Goal: Task Accomplishment & Management: Manage account settings

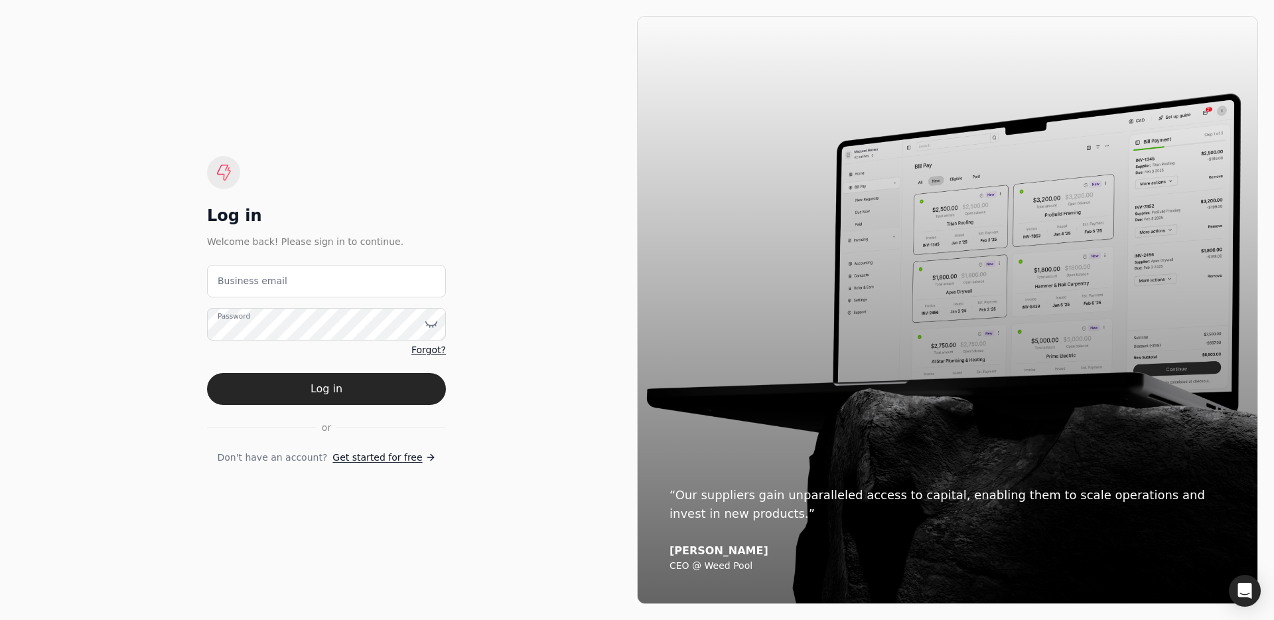
click at [370, 251] on div "Log in Welcome back! Please sign in to continue. Business email Password Forgot…" at bounding box center [326, 310] width 239 height 308
click at [346, 282] on email "Business email" at bounding box center [326, 281] width 239 height 33
click at [328, 86] on div "Log in Welcome back! Please sign in to continue. Business email Password Forgot…" at bounding box center [326, 310] width 621 height 588
click at [421, 98] on div "Log in Welcome back! Please sign in to continue. Business email Password Forgot…" at bounding box center [326, 310] width 621 height 588
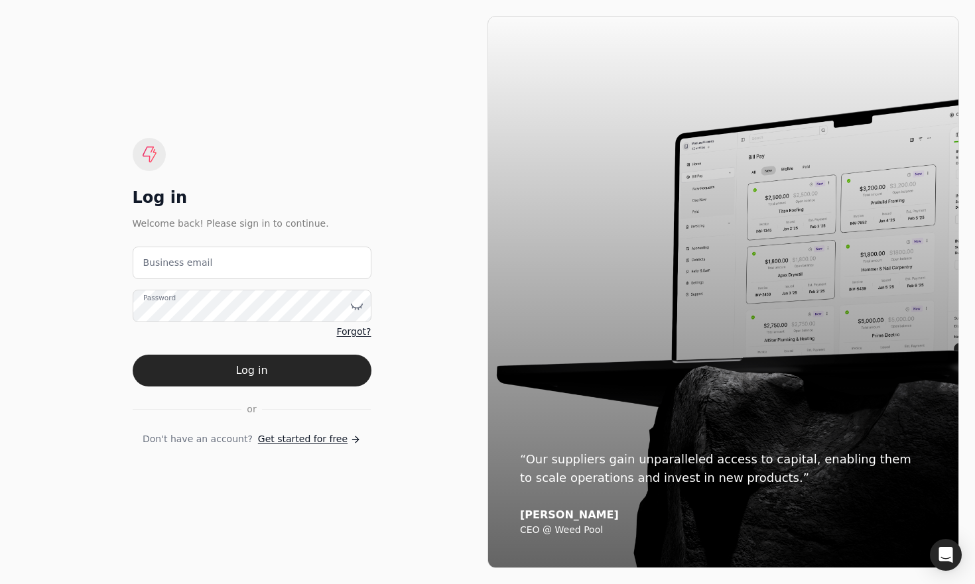
click at [364, 149] on div "Log in Welcome back! Please sign in to continue. Business email Password Forgot…" at bounding box center [252, 292] width 239 height 308
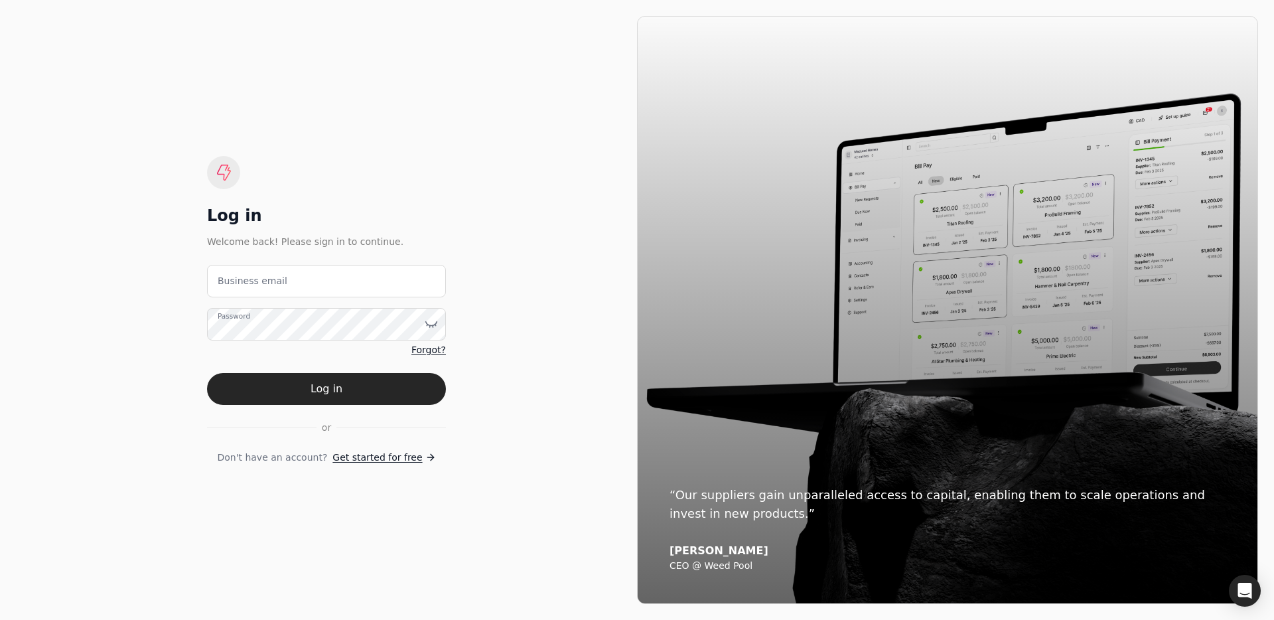
click at [285, 290] on email "Business email" at bounding box center [326, 281] width 239 height 33
click at [325, 280] on email "Business email" at bounding box center [326, 281] width 239 height 33
type email "team+pitell@helloquickly.com"
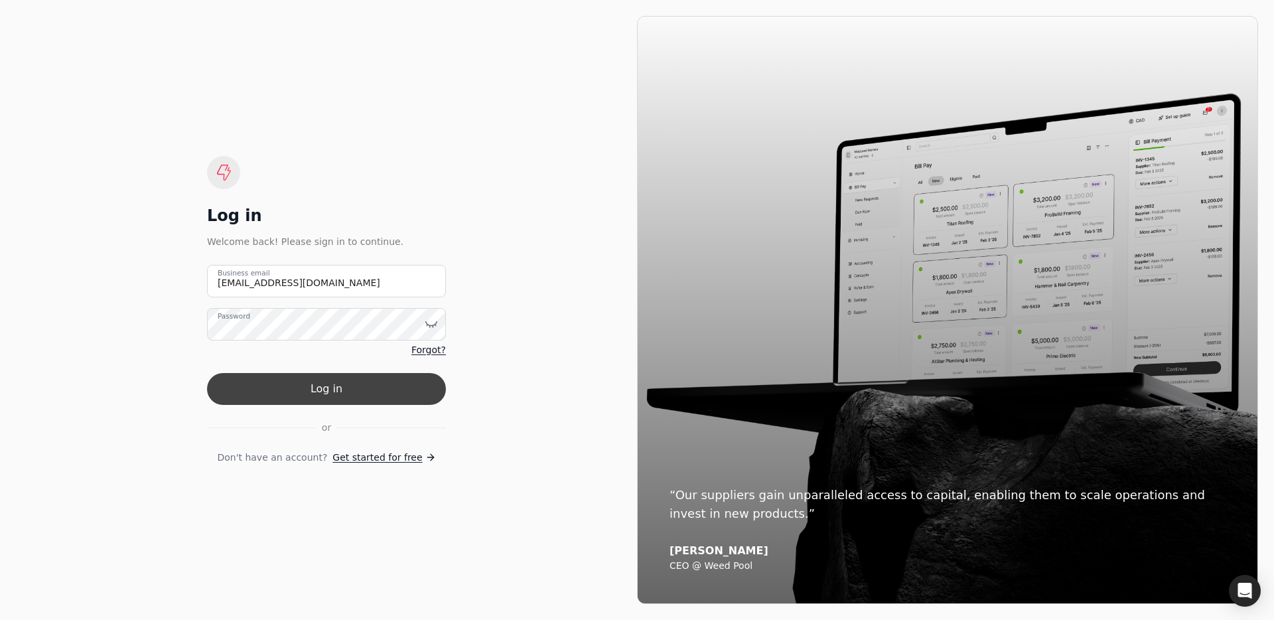
click at [316, 383] on button "Log in" at bounding box center [326, 389] width 239 height 32
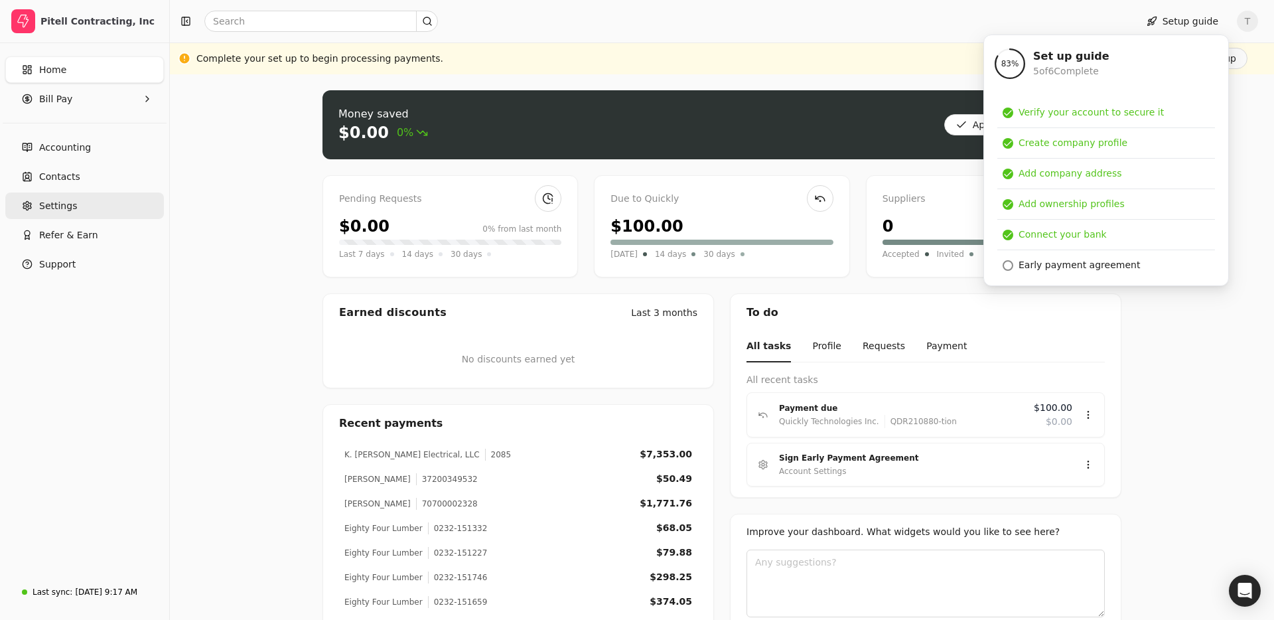
click at [72, 207] on span "Settings" at bounding box center [58, 206] width 38 height 14
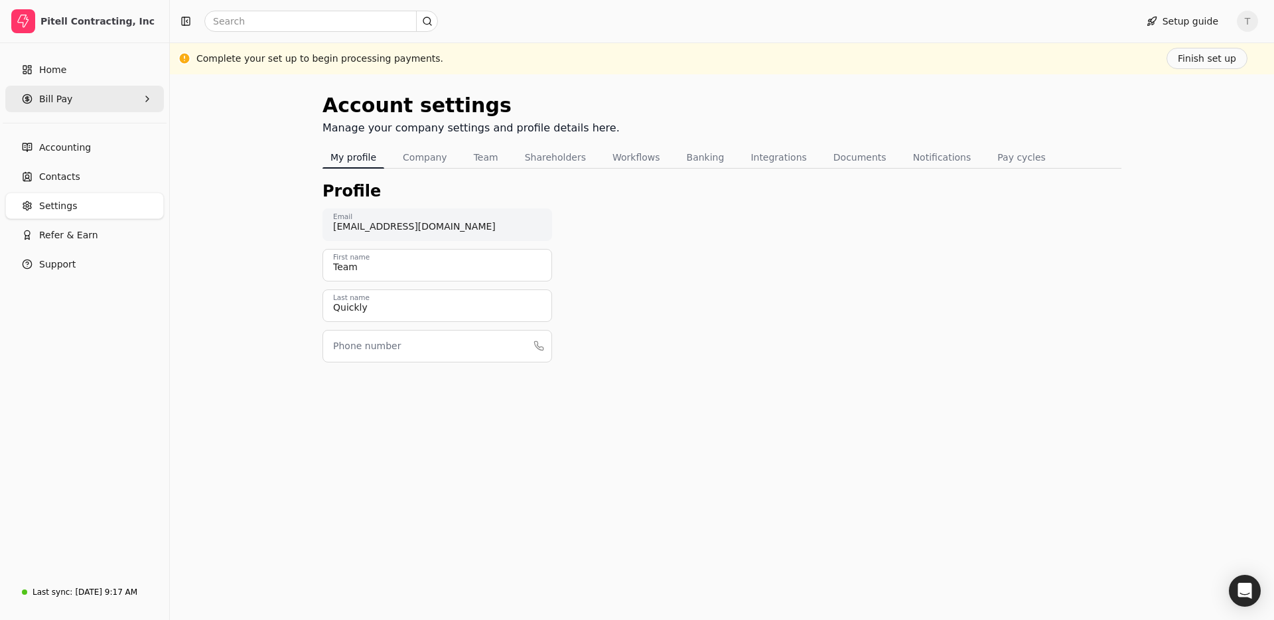
click at [67, 98] on span "Bill Pay" at bounding box center [55, 99] width 33 height 14
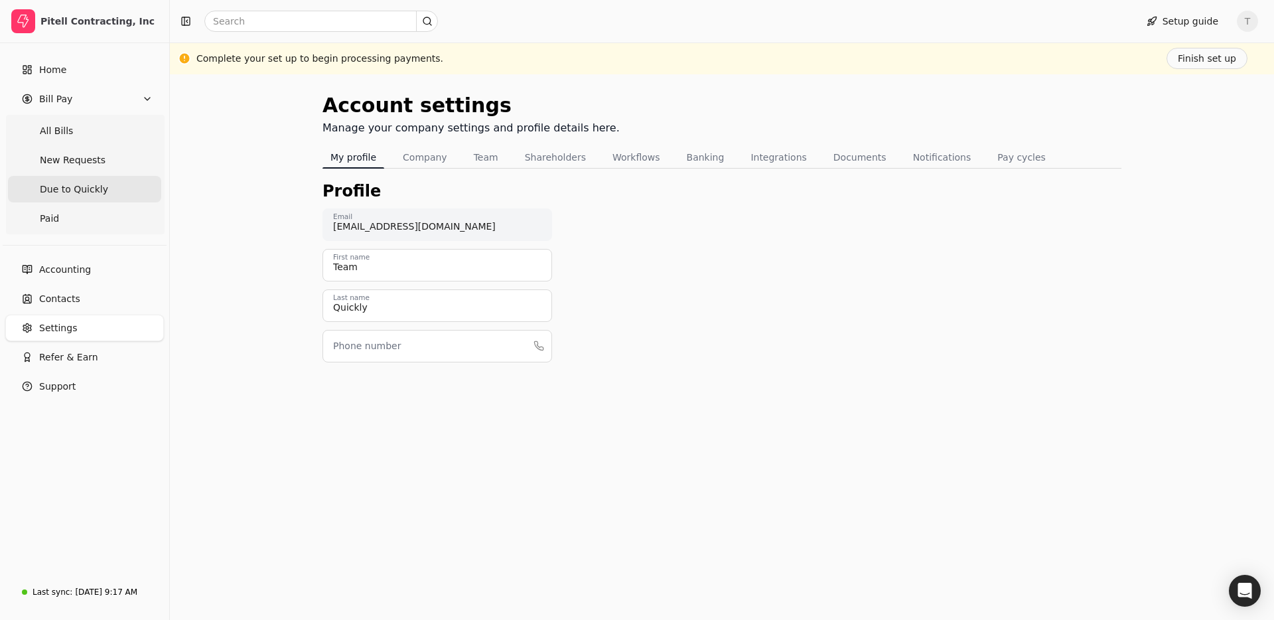
click at [84, 187] on span "Due to Quickly" at bounding box center [74, 189] width 68 height 14
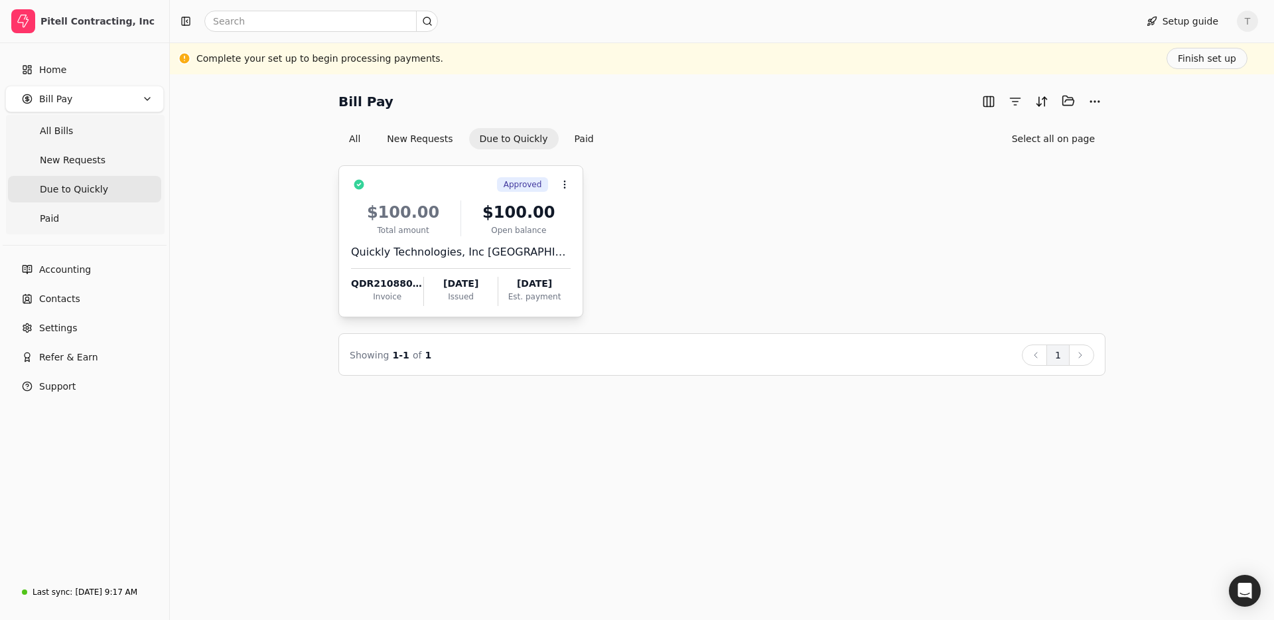
click at [505, 245] on div "Quickly Technologies, Inc USA" at bounding box center [461, 252] width 220 height 16
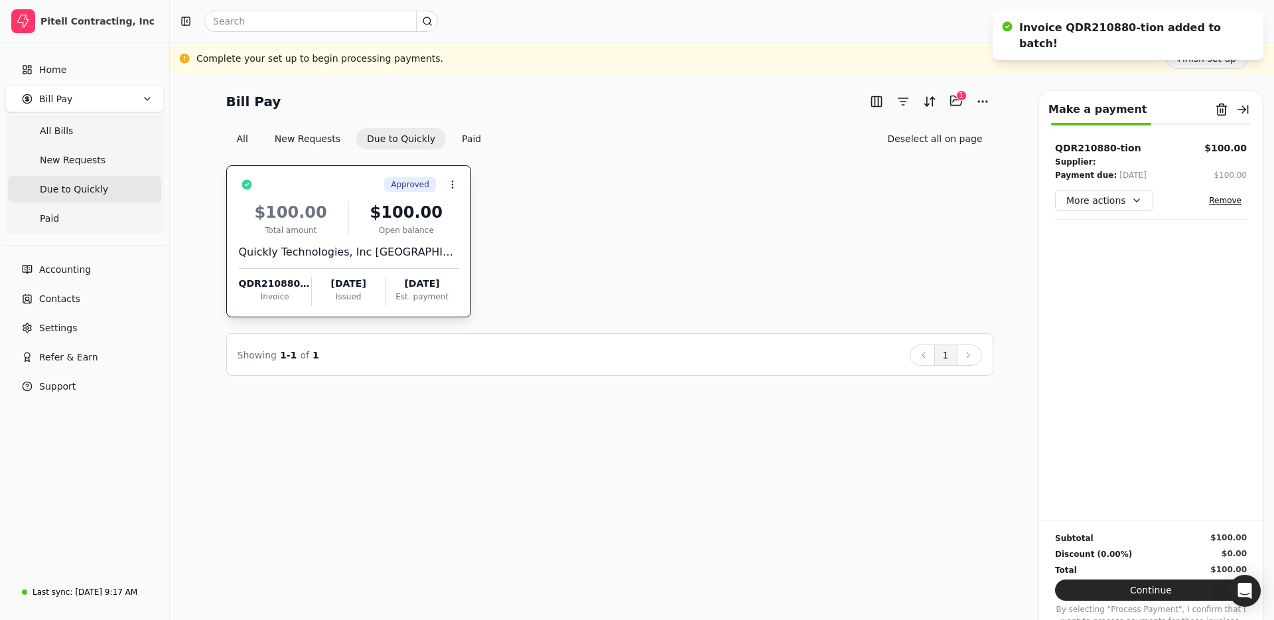
click at [481, 441] on div "Bill Pay Selected items: 1 1 All New Requests Due to Quickly Paid Deselect all …" at bounding box center [722, 346] width 1104 height 545
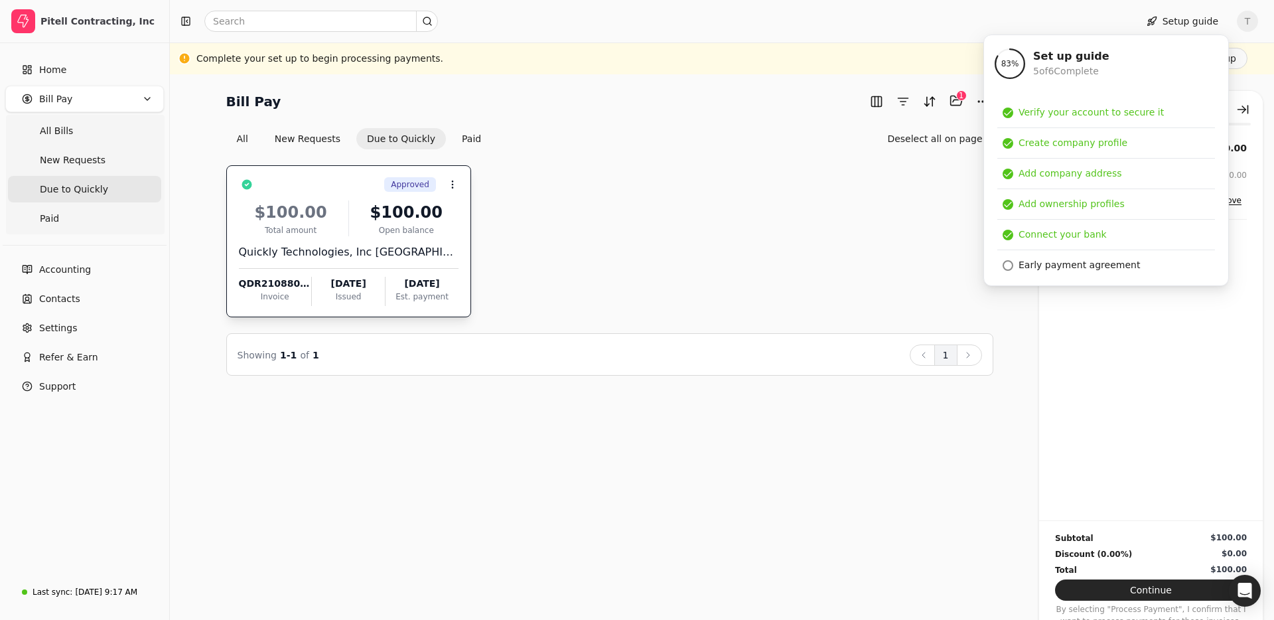
click at [750, 264] on div "Approved Context Menu Button $100.00 Total amount $100.00 Open balance Quickly …" at bounding box center [609, 241] width 767 height 152
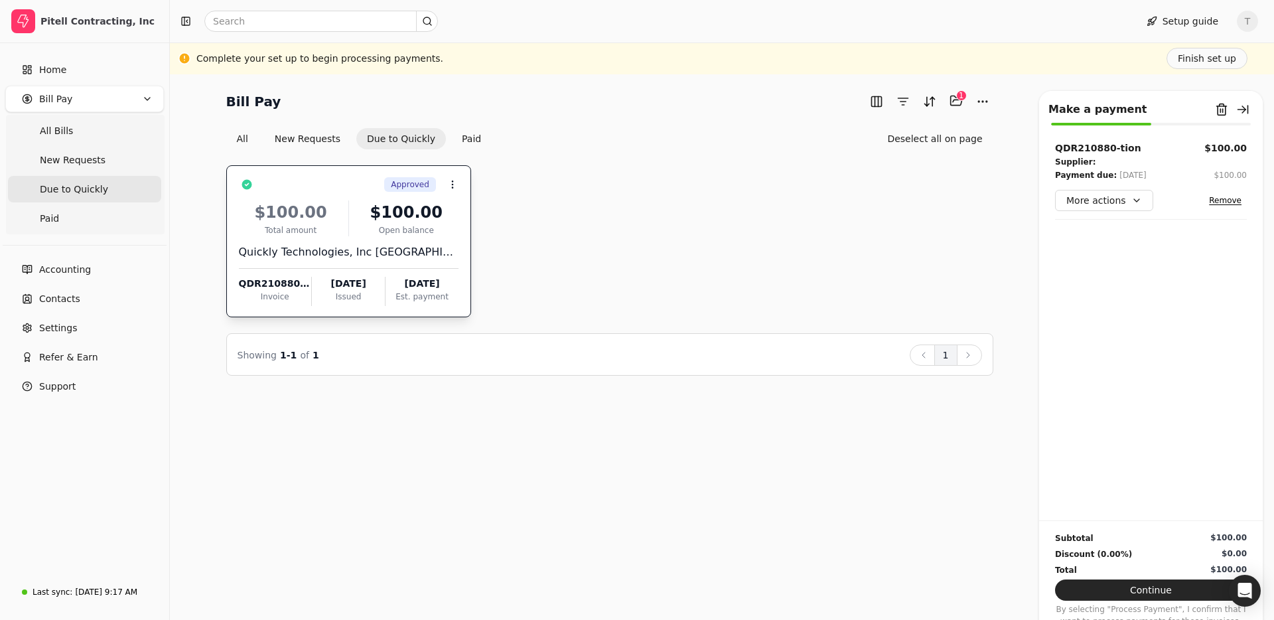
drag, startPoint x: 314, startPoint y: 242, endPoint x: 326, endPoint y: 243, distance: 12.6
click at [314, 242] on div "$100.00 Total amount $100.00 Open balance Quickly Technologies, Inc USA QDR2108…" at bounding box center [349, 248] width 220 height 113
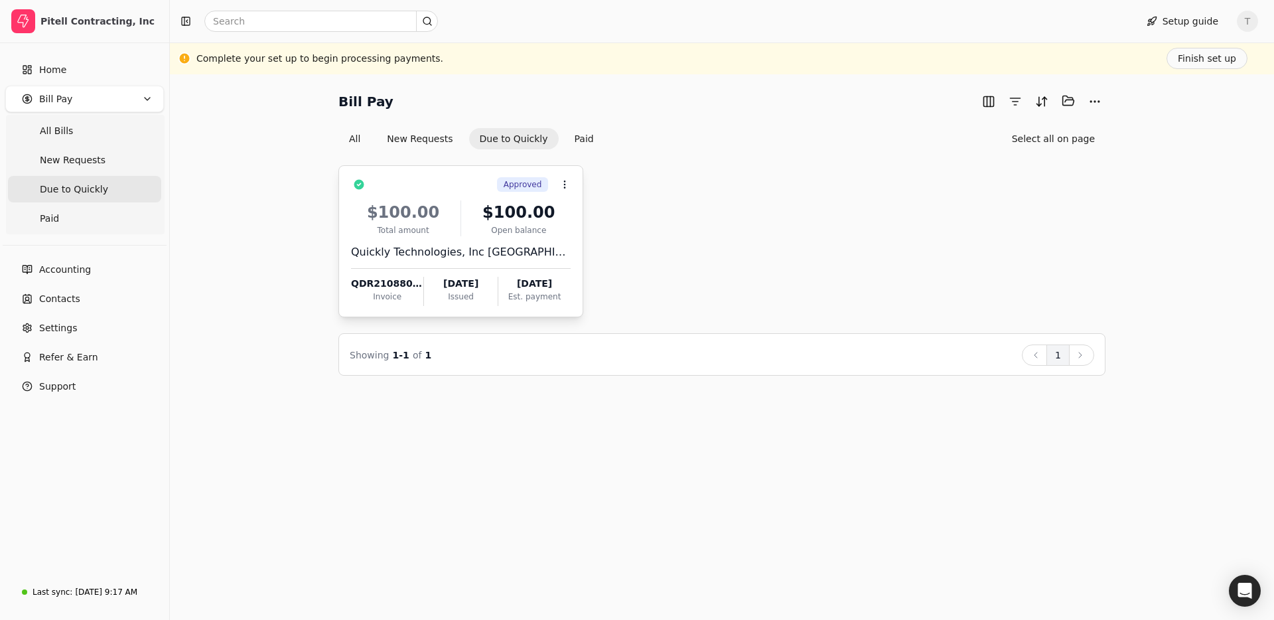
click at [472, 233] on div "Open balance" at bounding box center [518, 230] width 104 height 12
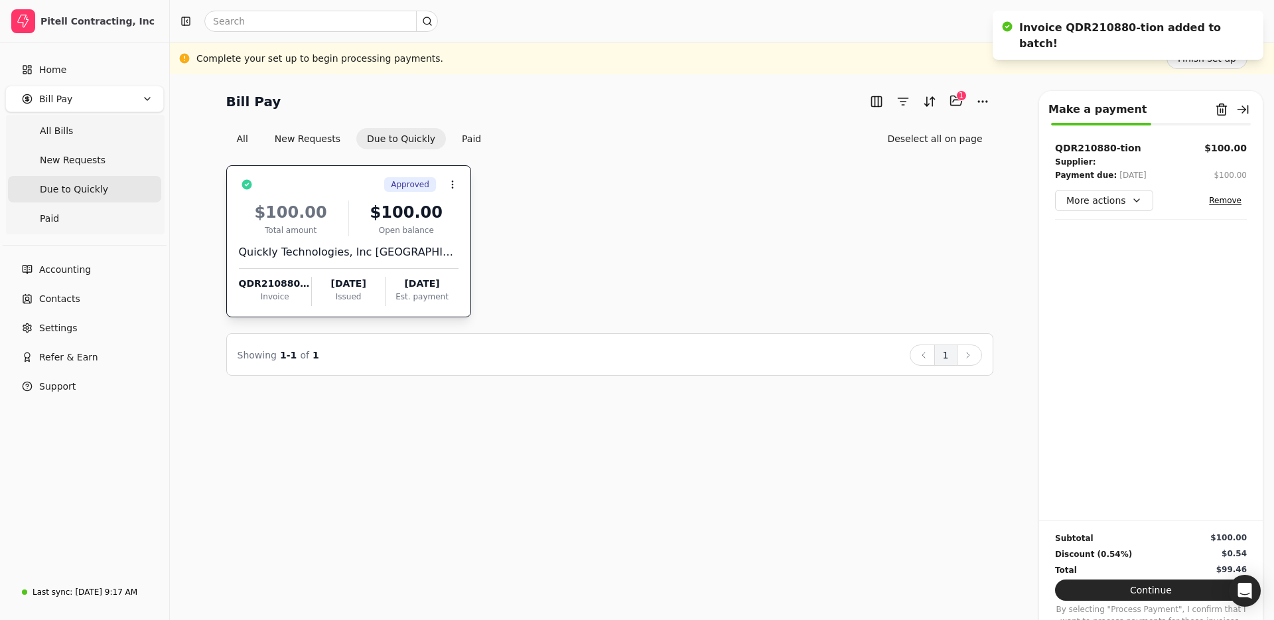
click at [657, 241] on div "Approved Context Menu Button $100.00 Total amount $100.00 Open balance Quickly …" at bounding box center [609, 241] width 767 height 152
click at [649, 243] on div "Approved Context Menu Button $100.00 Total amount $100.00 Open balance Quickly …" at bounding box center [609, 241] width 767 height 152
click at [344, 229] on div "$100.00 Total amount $100.00 Open balance" at bounding box center [349, 218] width 220 height 36
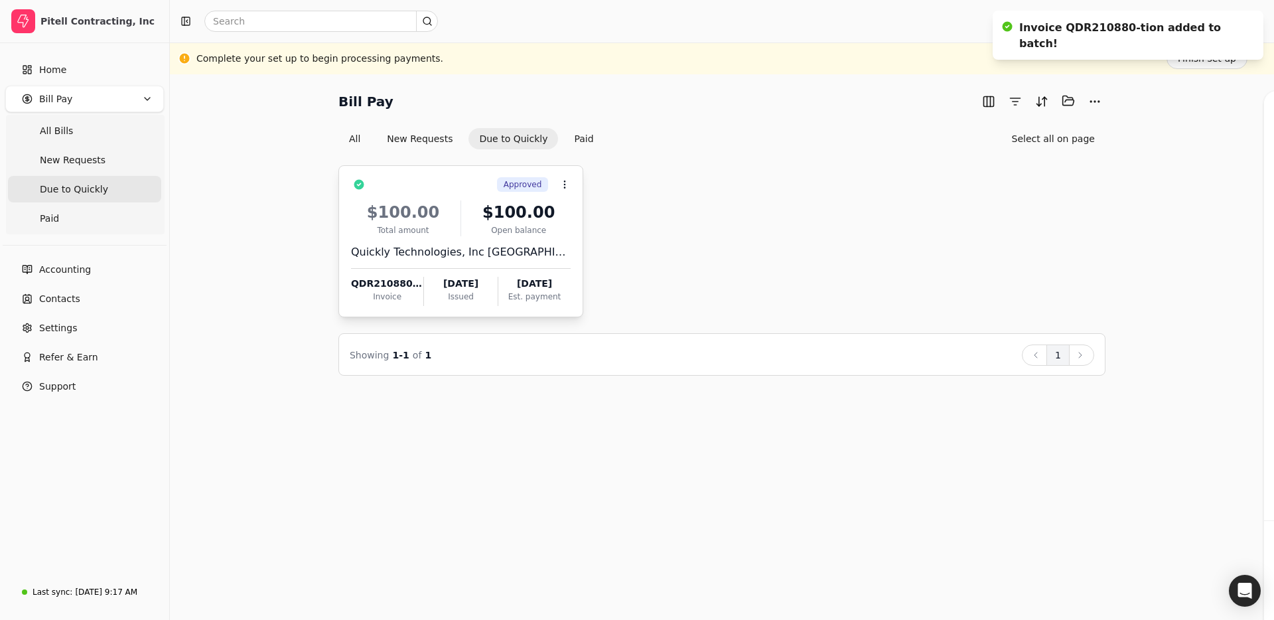
drag, startPoint x: 775, startPoint y: 253, endPoint x: 460, endPoint y: 231, distance: 315.8
click at [760, 254] on div "Approved Context Menu Button $100.00 Total amount $100.00 Open balance Quickly …" at bounding box center [721, 241] width 767 height 152
click at [424, 228] on div "Total amount" at bounding box center [403, 230] width 104 height 12
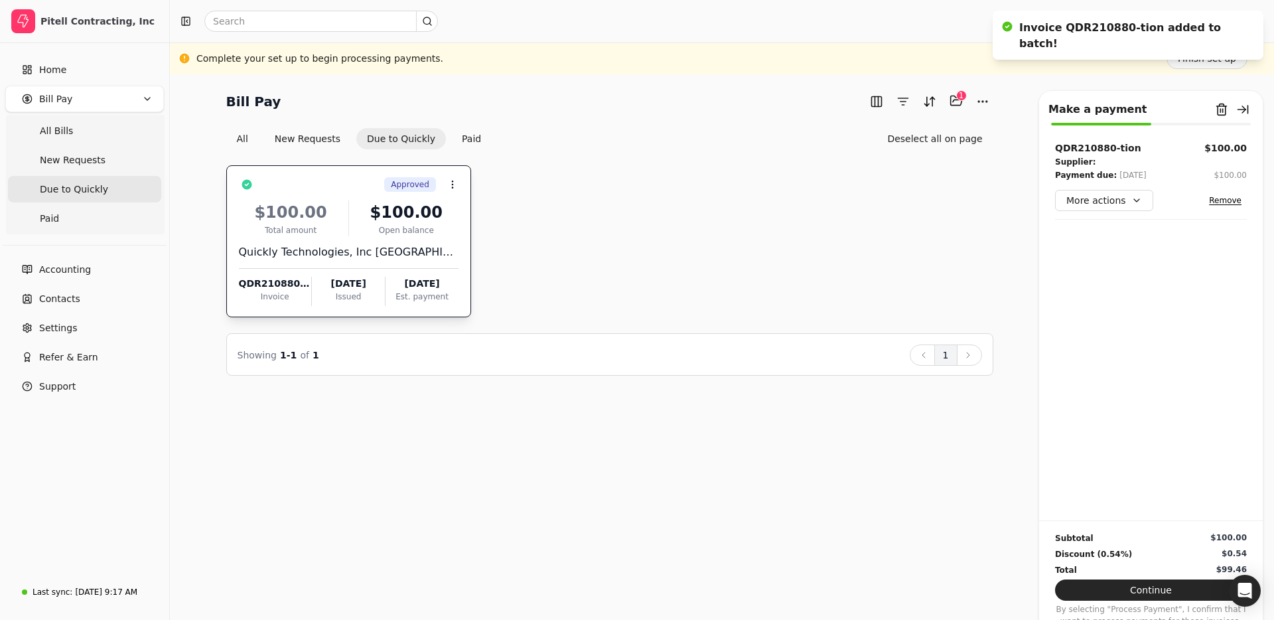
click at [655, 239] on div "Approved Context Menu Button $100.00 Total amount $100.00 Open balance Quickly …" at bounding box center [609, 241] width 767 height 152
drag, startPoint x: 204, startPoint y: 235, endPoint x: 269, endPoint y: 240, distance: 65.8
click at [203, 235] on div "Bill Pay Selected items: 1 1 All New Requests Due to Quickly Paid Deselect all …" at bounding box center [722, 232] width 1072 height 285
click at [328, 246] on div "Quickly Technologies, Inc USA" at bounding box center [349, 252] width 220 height 16
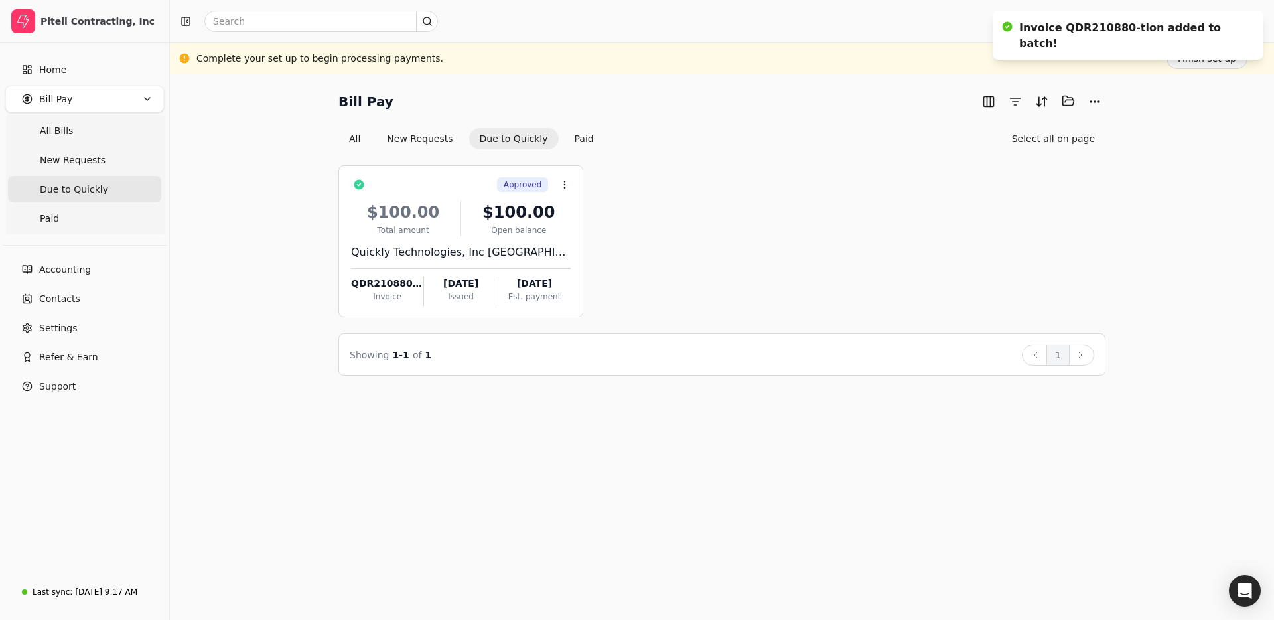
click at [729, 282] on div "Approved Context Menu Button $100.00 Total amount $100.00 Open balance Quickly …" at bounding box center [721, 241] width 767 height 152
click at [718, 280] on div "Approved Context Menu Button $100.00 Total amount $100.00 Open balance Quickly …" at bounding box center [721, 241] width 767 height 152
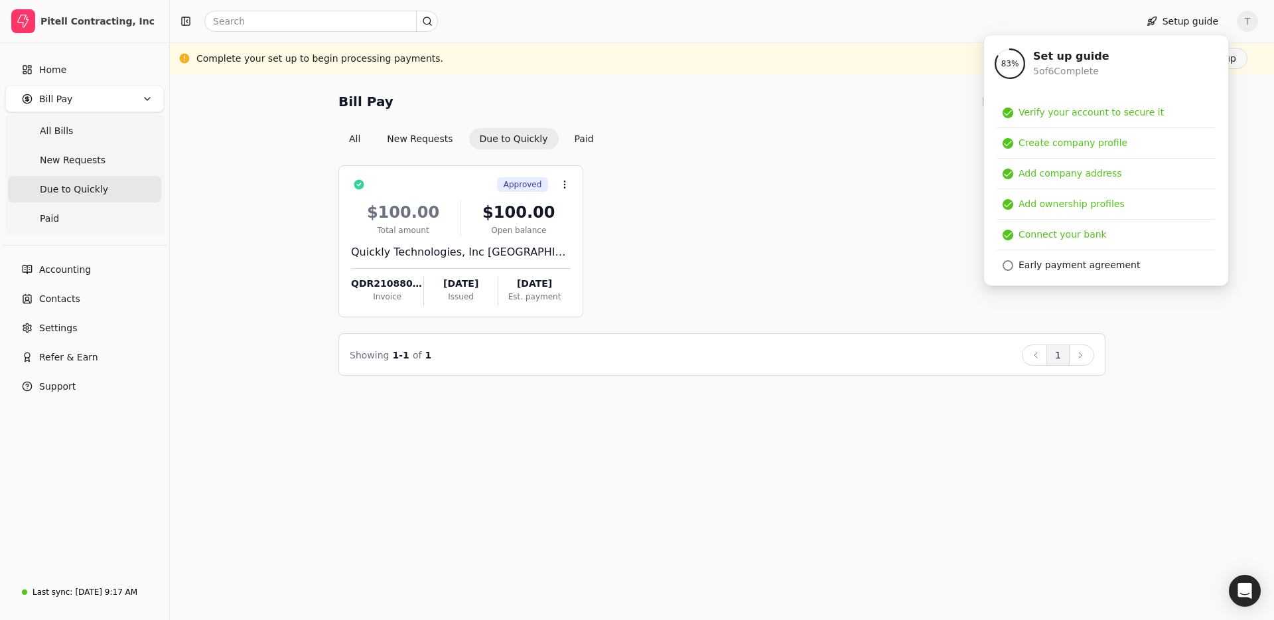
click at [836, 275] on div "Approved Context Menu Button $100.00 Total amount $100.00 Open balance Quickly …" at bounding box center [721, 241] width 767 height 152
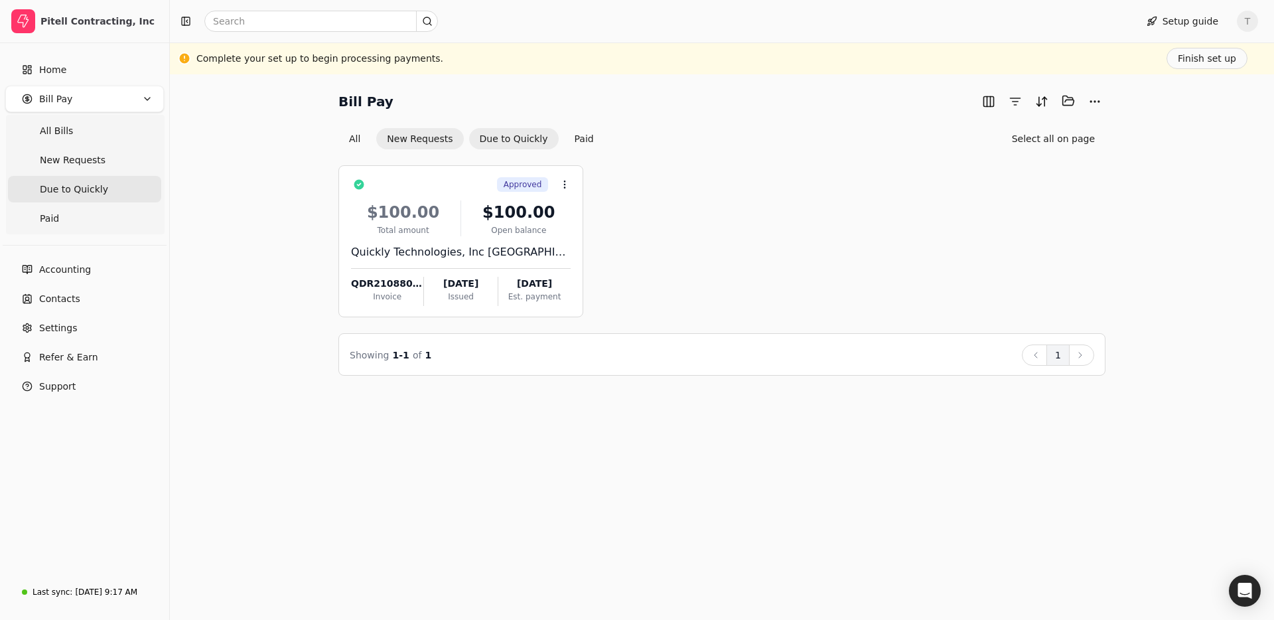
click at [408, 137] on button "New Requests" at bounding box center [419, 138] width 87 height 21
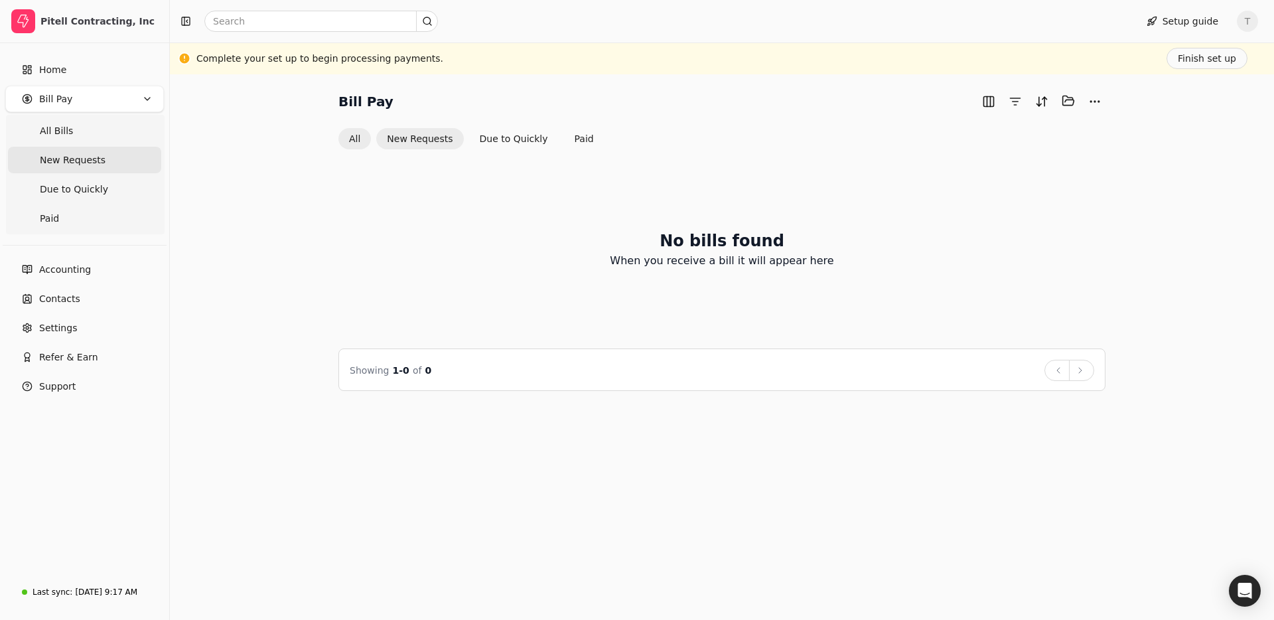
click at [359, 139] on button "All" at bounding box center [354, 138] width 33 height 21
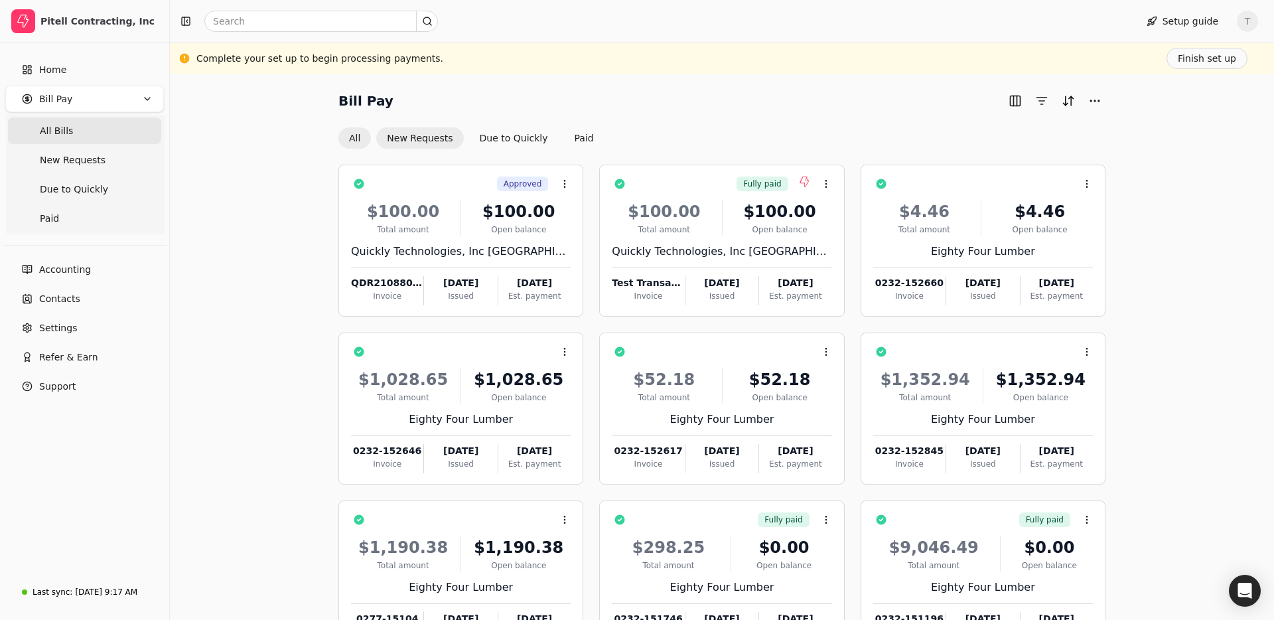
click at [397, 139] on button "New Requests" at bounding box center [419, 137] width 87 height 21
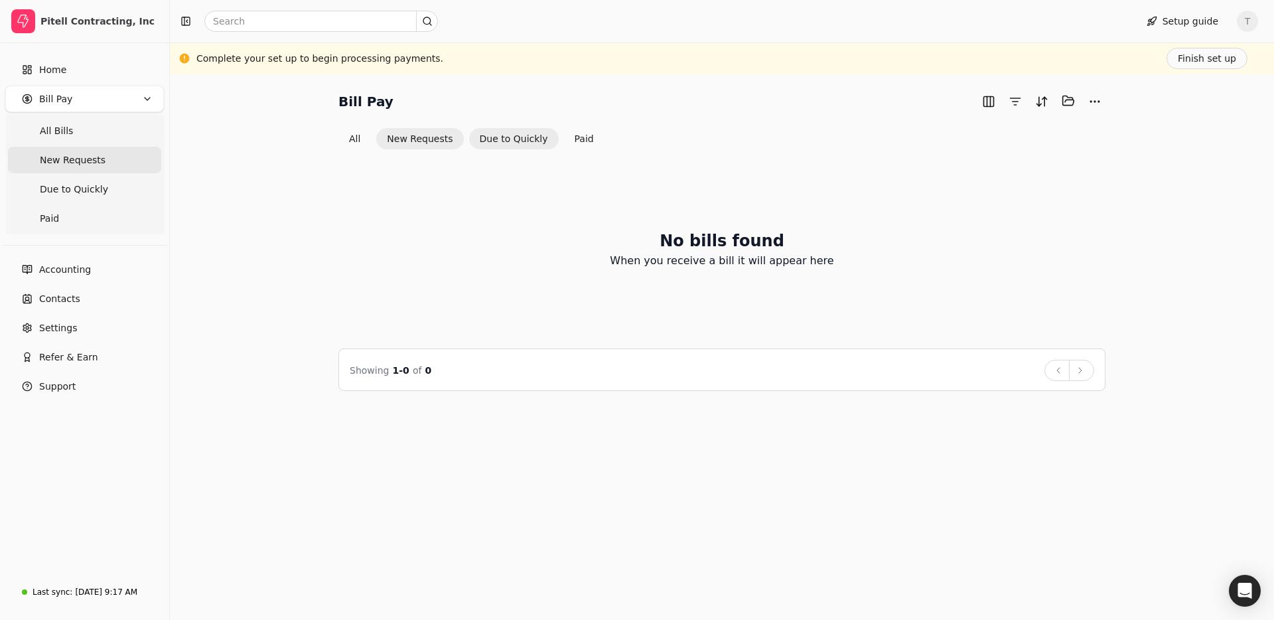
click at [537, 143] on button "Due to Quickly" at bounding box center [514, 138] width 90 height 21
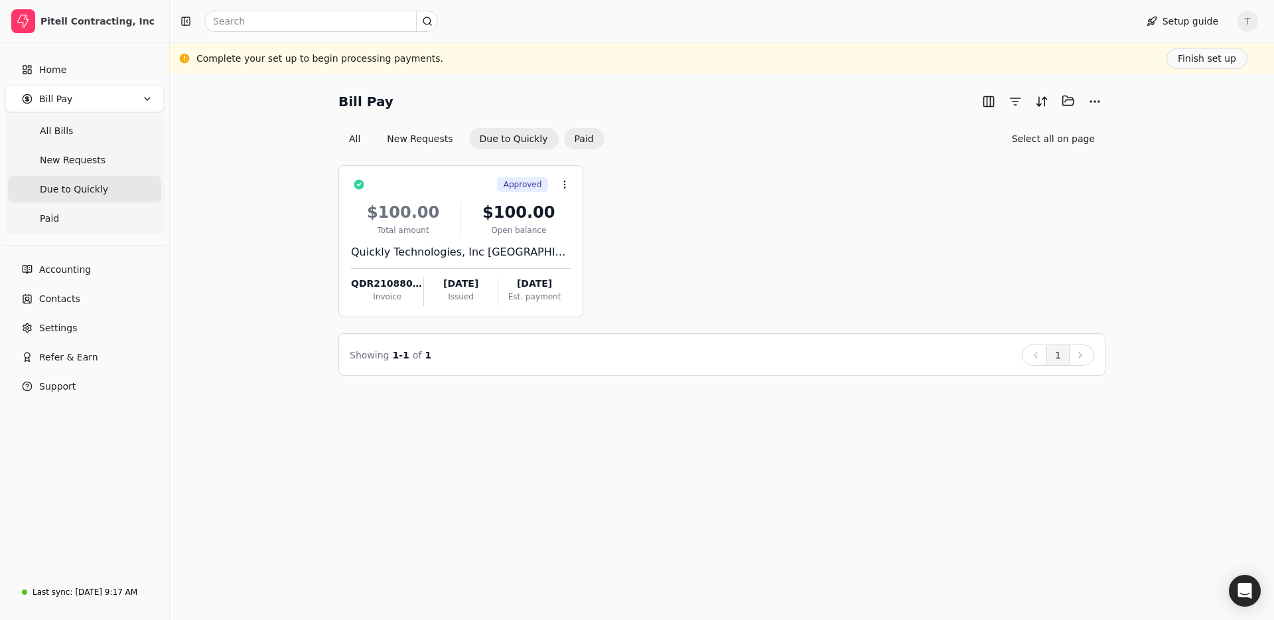
click at [583, 139] on button "Paid" at bounding box center [584, 138] width 40 height 21
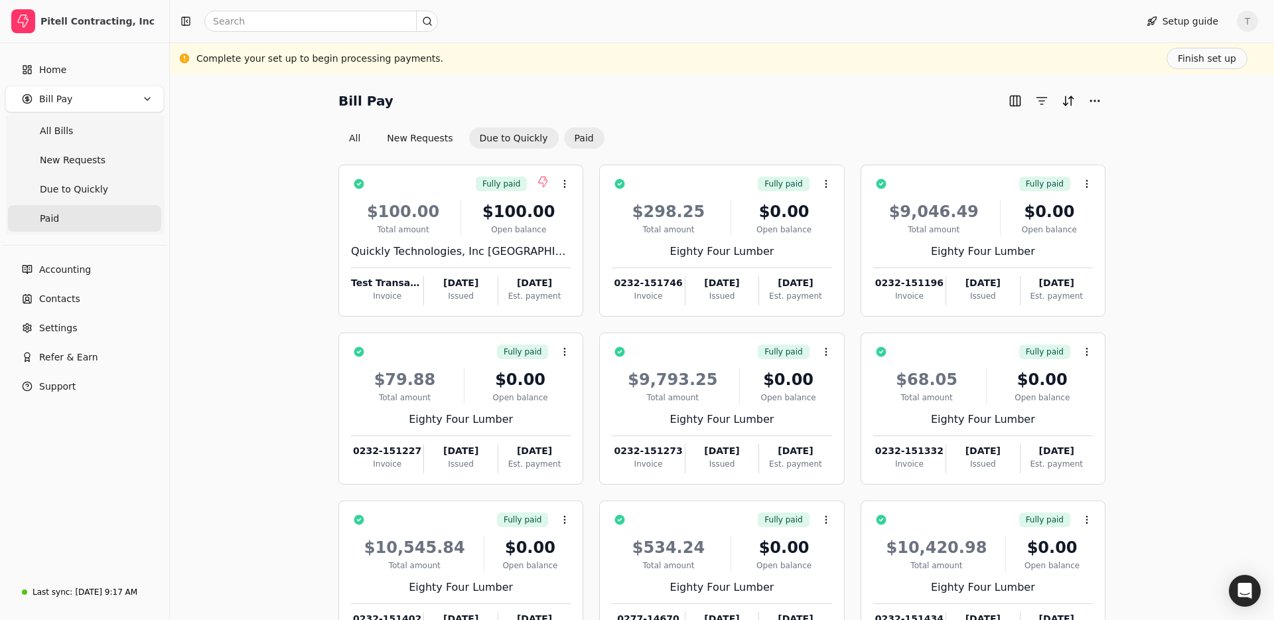
click at [520, 137] on button "Due to Quickly" at bounding box center [514, 137] width 90 height 21
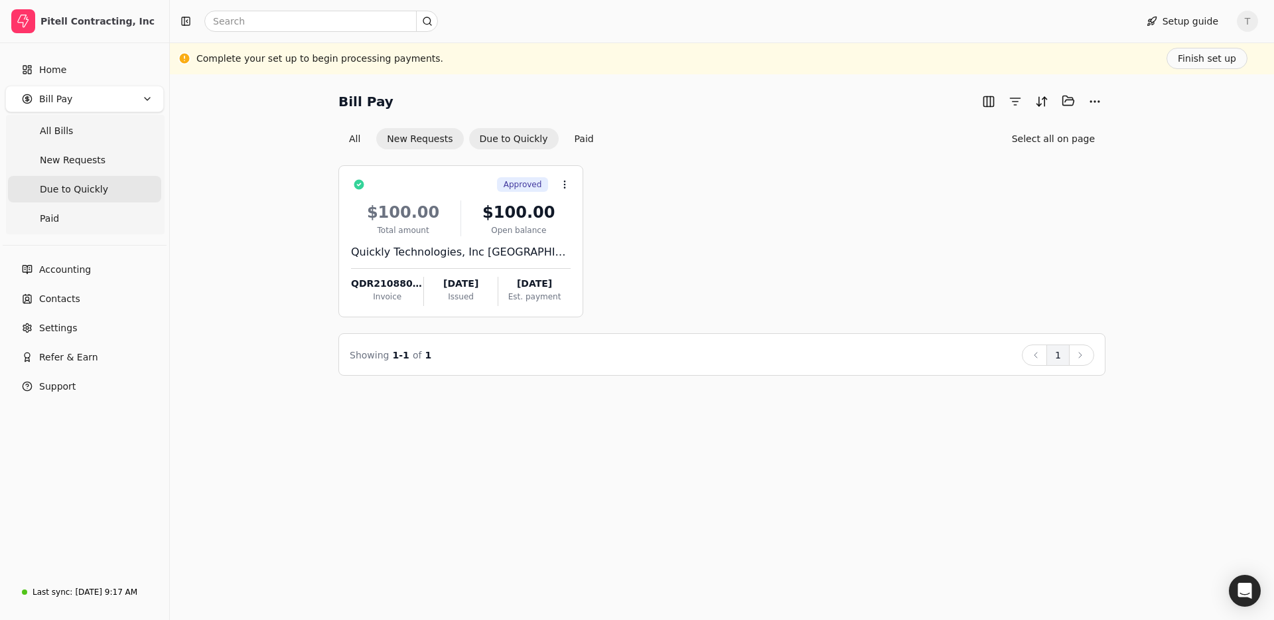
click at [423, 137] on button "New Requests" at bounding box center [419, 138] width 87 height 21
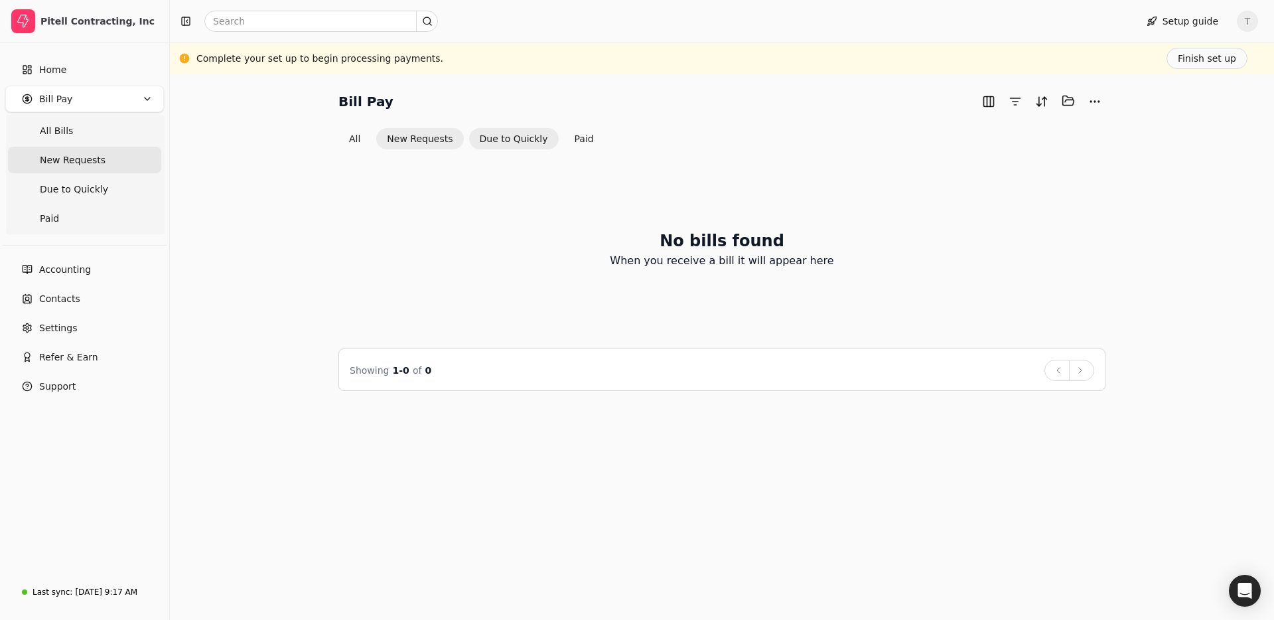
click at [529, 136] on button "Due to Quickly" at bounding box center [514, 138] width 90 height 21
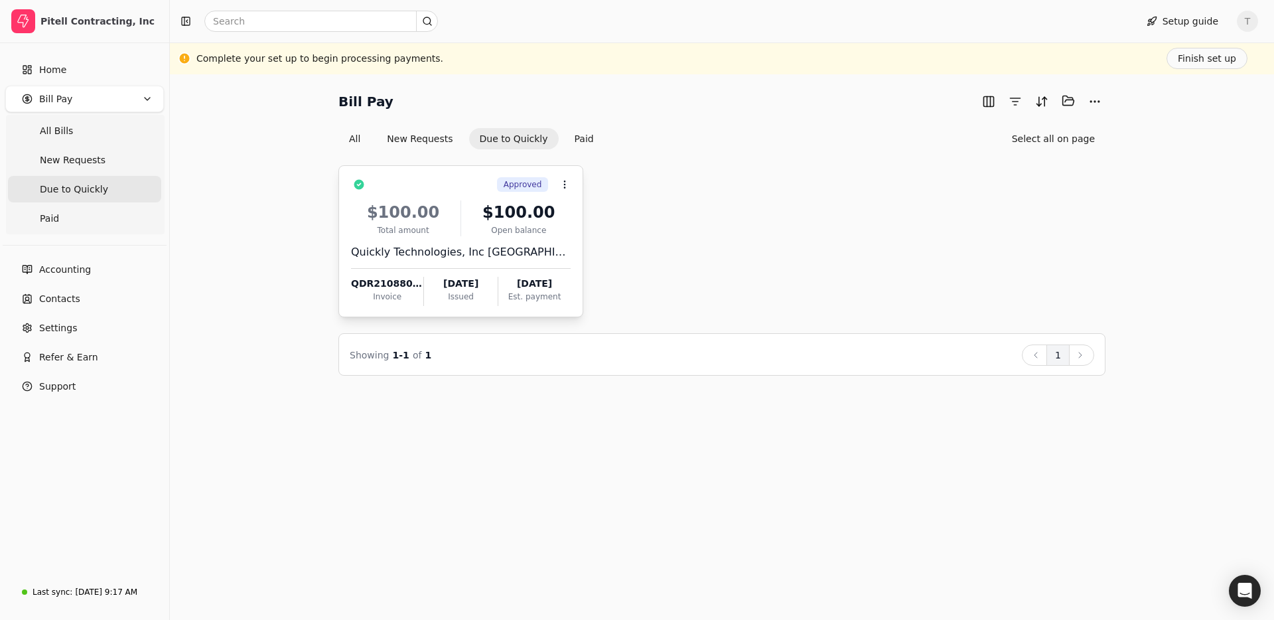
click at [517, 244] on div "Quickly Technologies, Inc USA" at bounding box center [461, 252] width 220 height 16
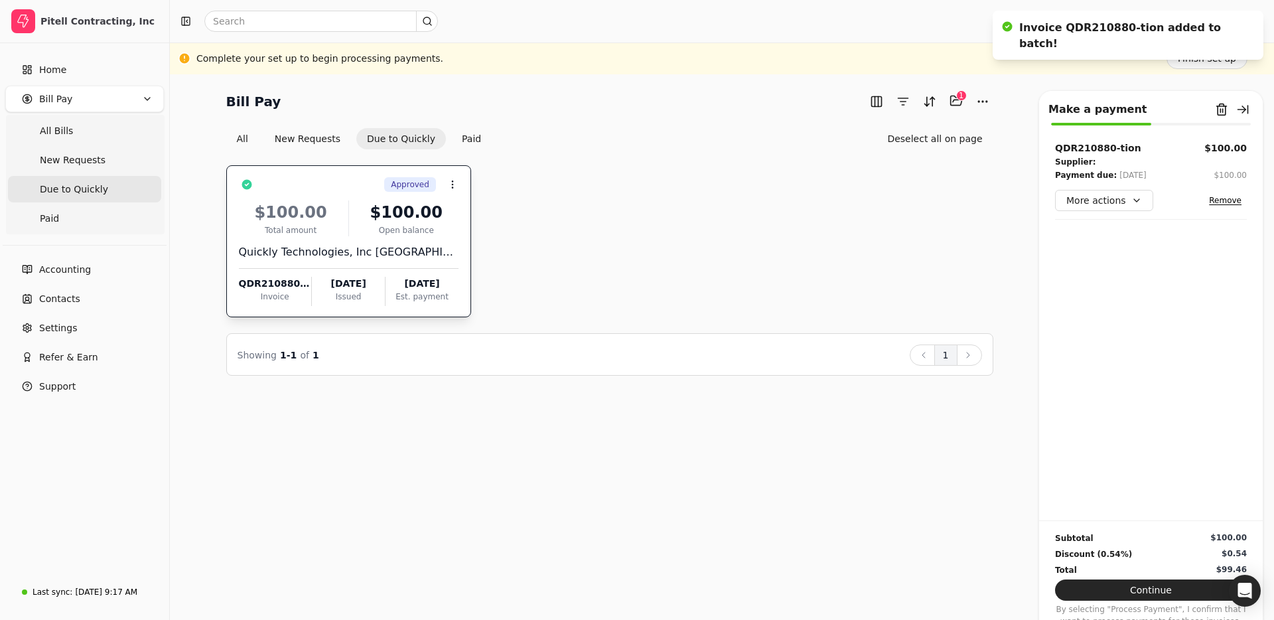
click at [521, 241] on div "Approved Context Menu Button $100.00 Total amount $100.00 Open balance Quickly …" at bounding box center [609, 241] width 767 height 152
click at [765, 275] on div "Approved Context Menu Button $100.00 Total amount $100.00 Open balance Quickly …" at bounding box center [609, 241] width 767 height 152
click at [818, 226] on div "Approved Context Menu Button $100.00 Total amount $100.00 Open balance Quickly …" at bounding box center [609, 241] width 767 height 152
click at [586, 228] on div "Approved Context Menu Button $100.00 Total amount $100.00 Open balance Quickly …" at bounding box center [609, 241] width 767 height 152
drag, startPoint x: 329, startPoint y: 137, endPoint x: 336, endPoint y: 139, distance: 6.9
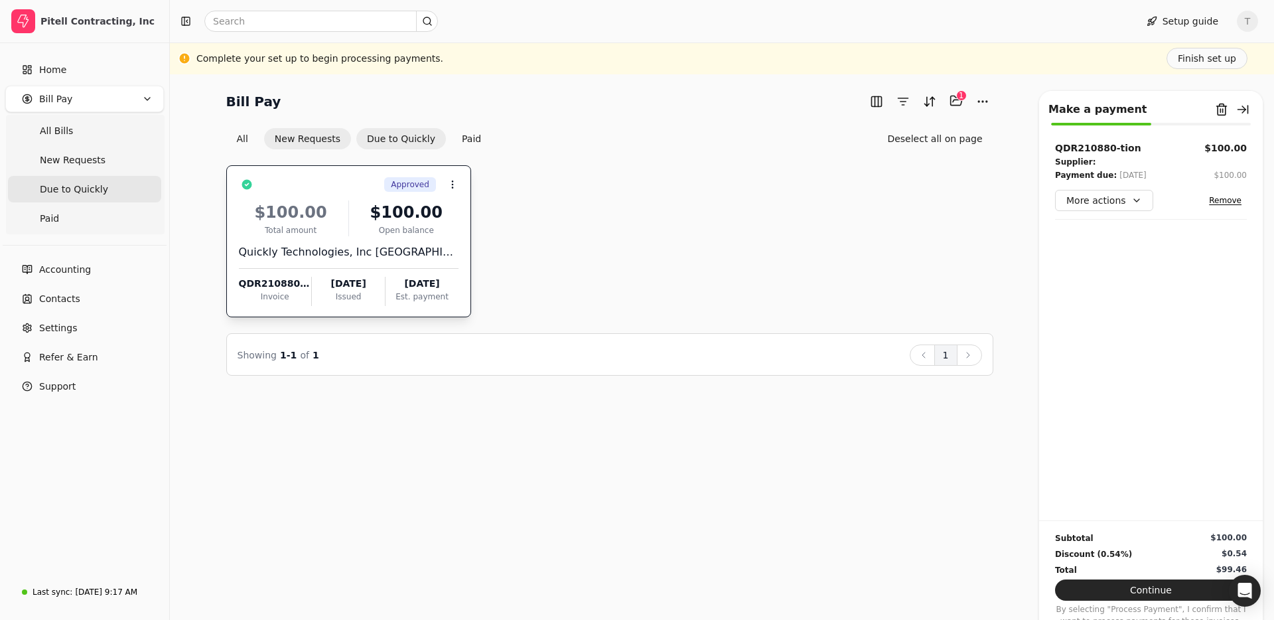
click at [329, 137] on button "New Requests" at bounding box center [307, 138] width 87 height 21
click at [351, 141] on button "New Requests" at bounding box center [307, 138] width 87 height 21
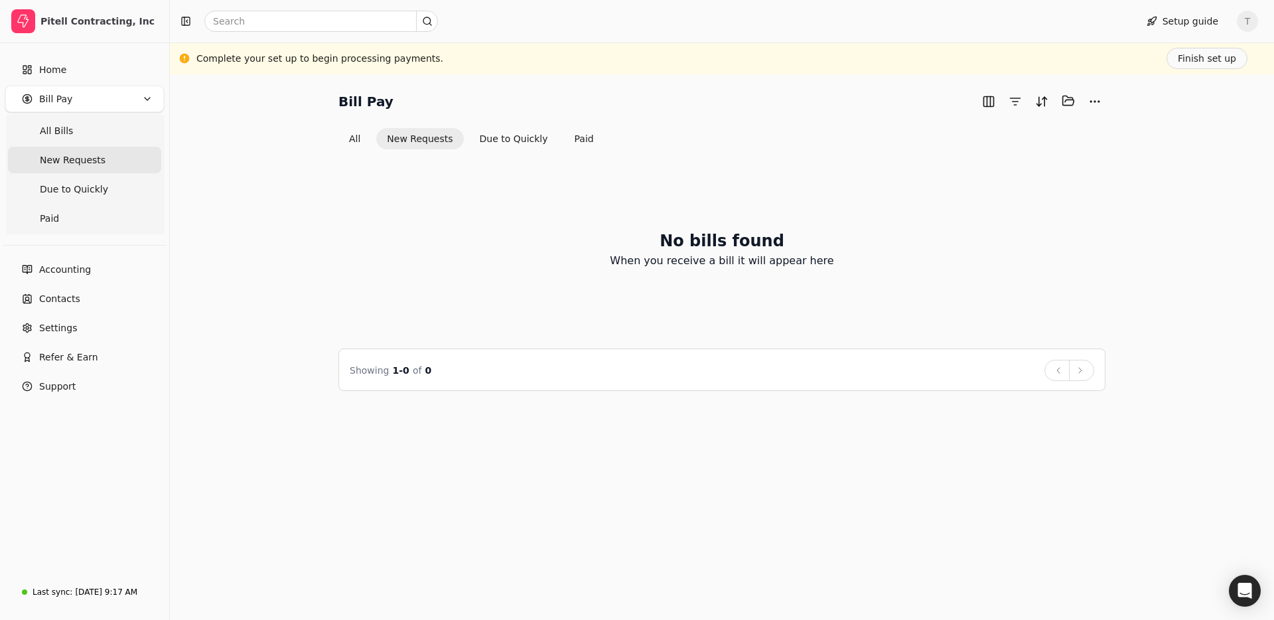
click at [535, 149] on div "No bills found When you receive a bill it will appear here Showing 1 - 0 of 0 B…" at bounding box center [721, 269] width 767 height 241
click at [511, 140] on button "Due to Quickly" at bounding box center [514, 138] width 90 height 21
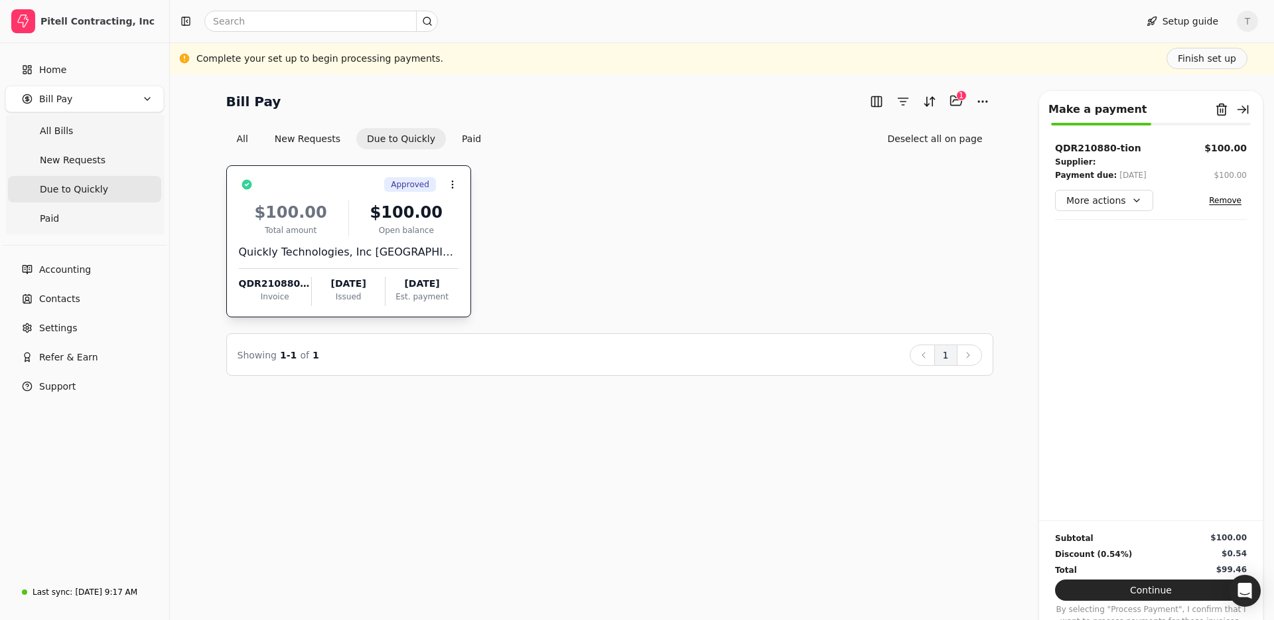
click at [324, 134] on button "New Requests" at bounding box center [307, 138] width 87 height 21
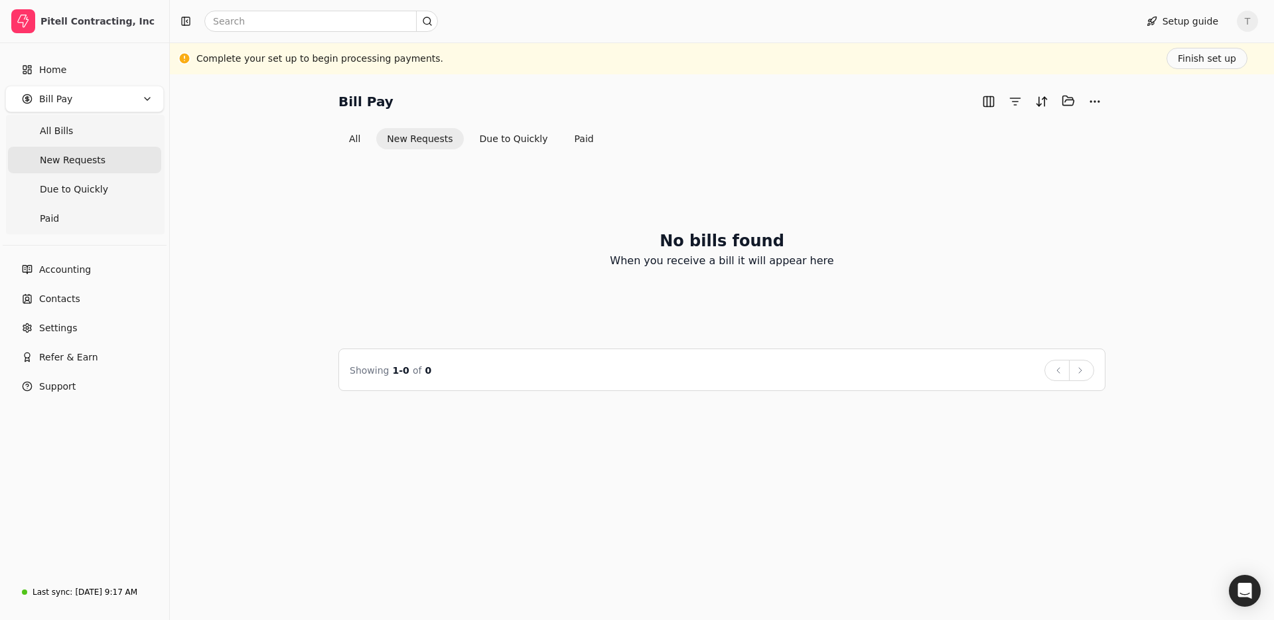
click at [610, 497] on div "Bill Pay Selected items: 0 All New Requests Due to Quickly Paid No bills found …" at bounding box center [722, 346] width 1104 height 545
click at [552, 200] on div "No bills found When you receive a bill it will appear here" at bounding box center [721, 248] width 767 height 167
click at [76, 153] on span "New Requests" at bounding box center [73, 160] width 66 height 14
click at [76, 129] on Bills "All Bills" at bounding box center [84, 130] width 153 height 27
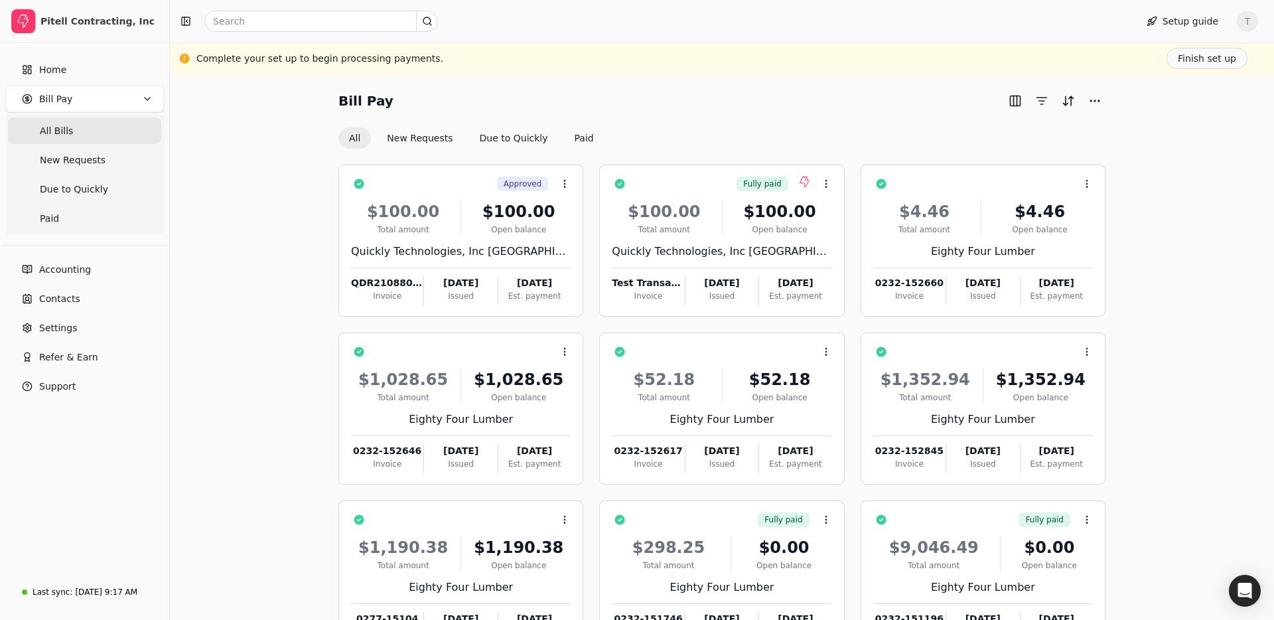
click at [235, 265] on div "Bill Pay All New Requests Due to Quickly Paid Approved Context Menu Button $100…" at bounding box center [722, 400] width 1072 height 620
click at [1247, 19] on span "T" at bounding box center [1246, 21] width 21 height 21
click at [1142, 92] on link "Sign Out" at bounding box center [1183, 100] width 143 height 22
